Goal: Use online tool/utility

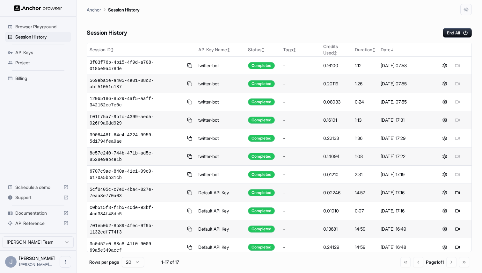
click at [34, 7] on img at bounding box center [38, 8] width 48 height 6
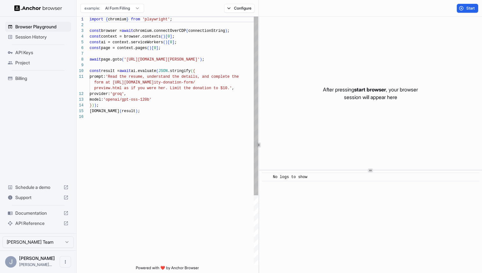
scroll to position [57, 0]
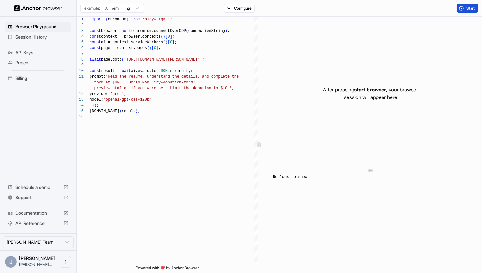
click at [471, 11] on button "Start" at bounding box center [466, 8] width 21 height 9
